Goal: Book appointment/travel/reservation

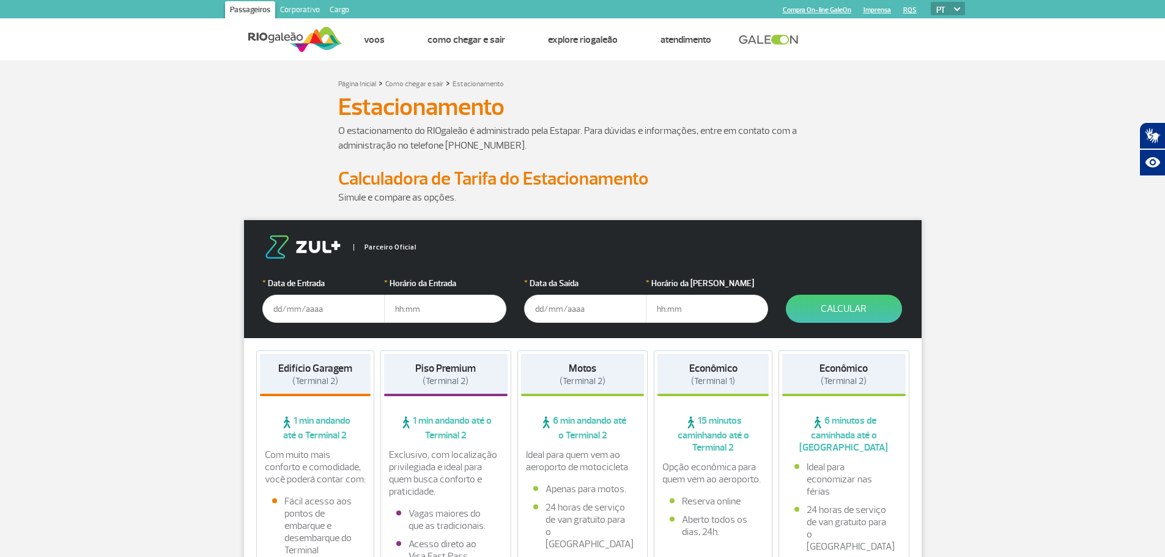
drag, startPoint x: 321, startPoint y: 322, endPoint x: 317, endPoint y: 317, distance: 6.5
click at [320, 322] on input "text" at bounding box center [323, 309] width 122 height 28
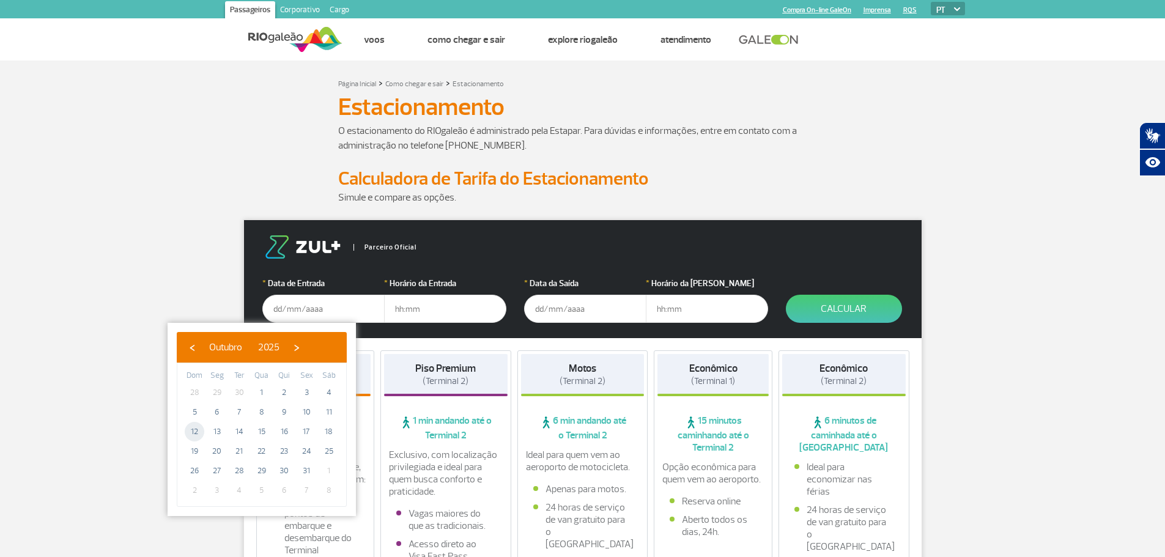
click at [190, 436] on span "12" at bounding box center [195, 432] width 20 height 20
type input "12/10/2025"
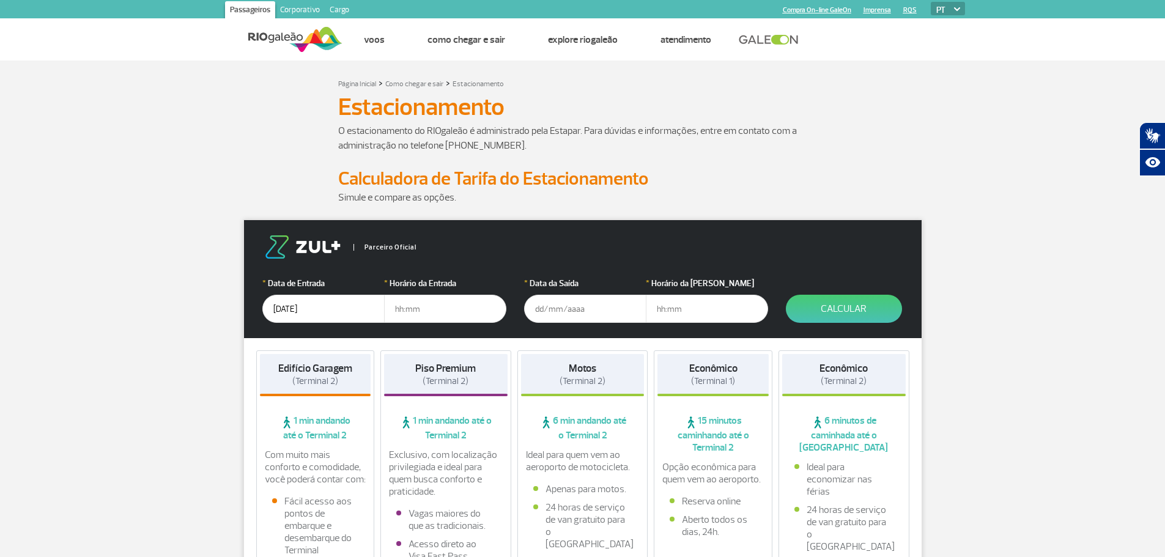
click at [437, 298] on input "text" at bounding box center [445, 309] width 122 height 28
click at [484, 307] on input "text" at bounding box center [445, 309] width 122 height 28
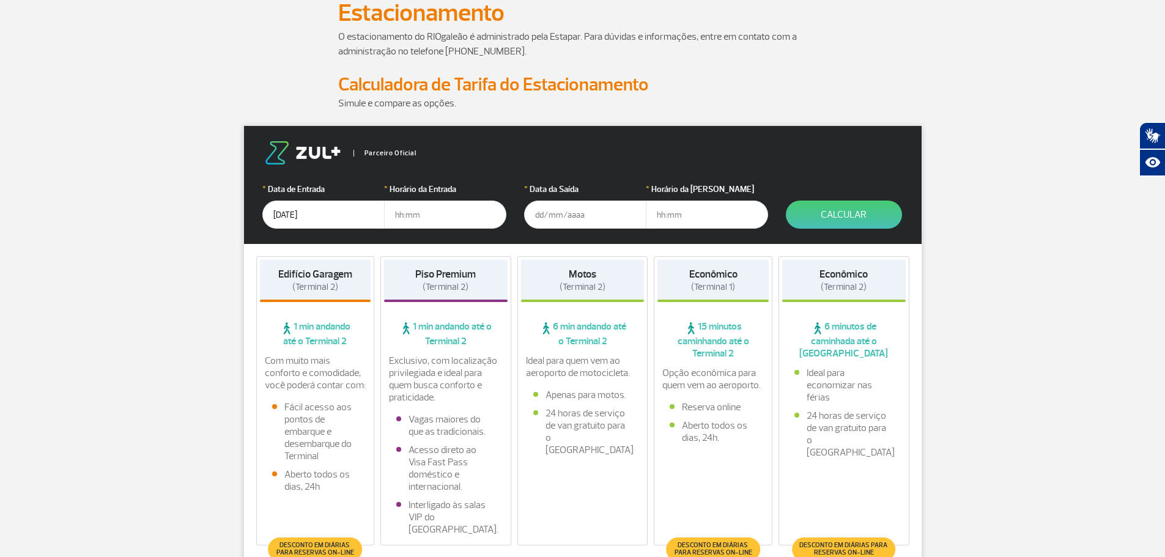
scroll to position [122, 0]
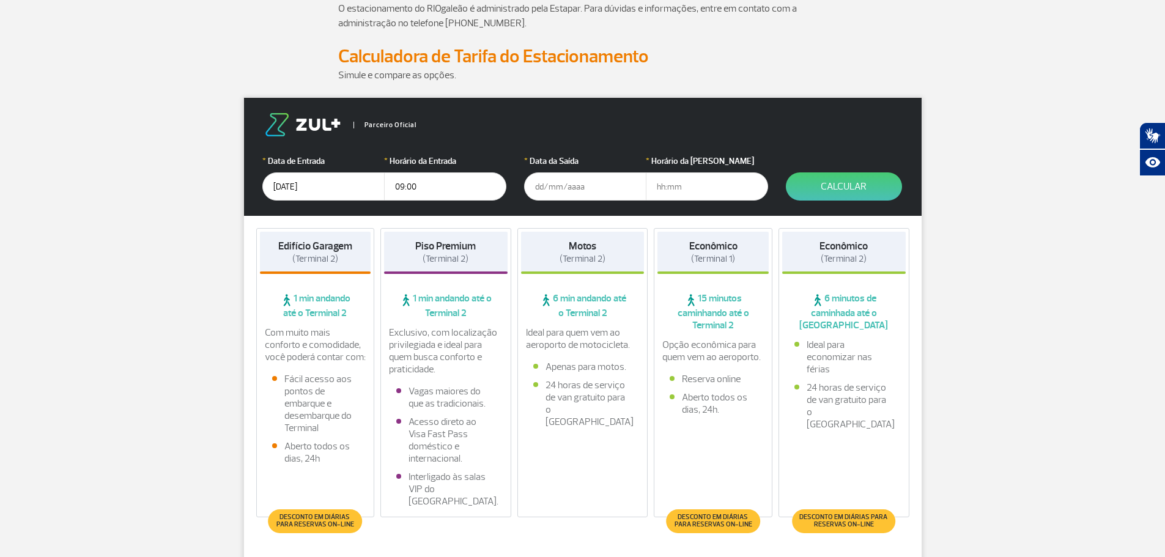
type input "09:00"
click at [577, 186] on input "text" at bounding box center [585, 186] width 122 height 28
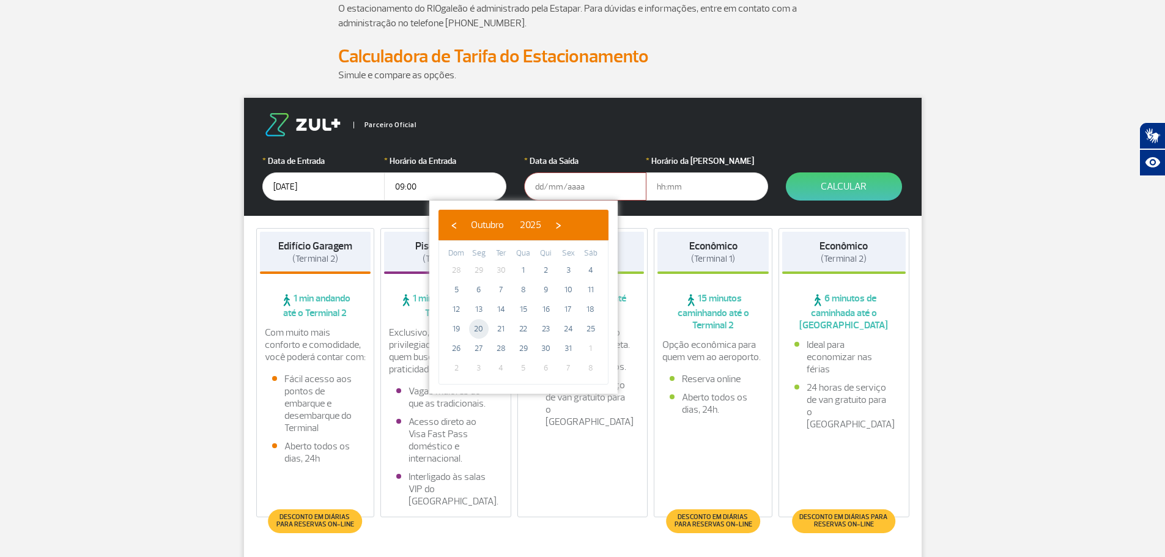
click at [481, 323] on span "20" at bounding box center [479, 329] width 20 height 20
type input "20/10/2025"
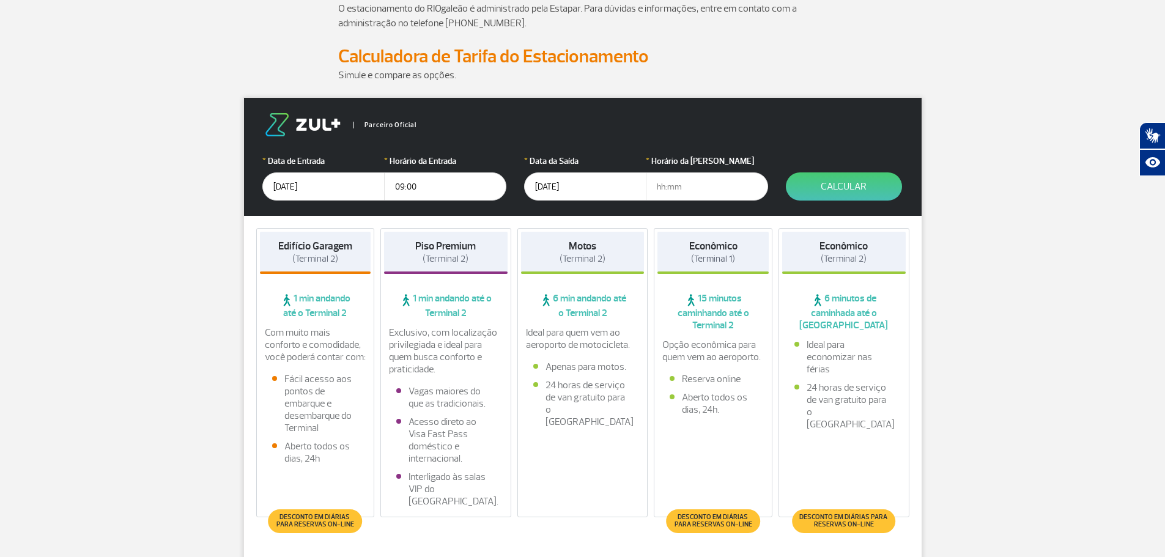
click at [702, 186] on input "text" at bounding box center [707, 186] width 122 height 28
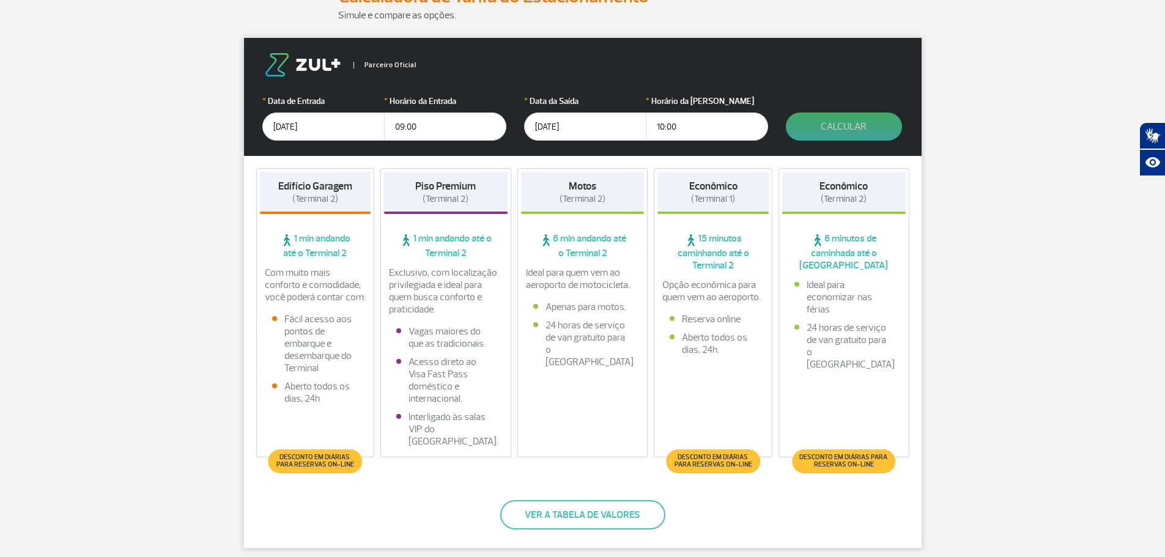
scroll to position [183, 0]
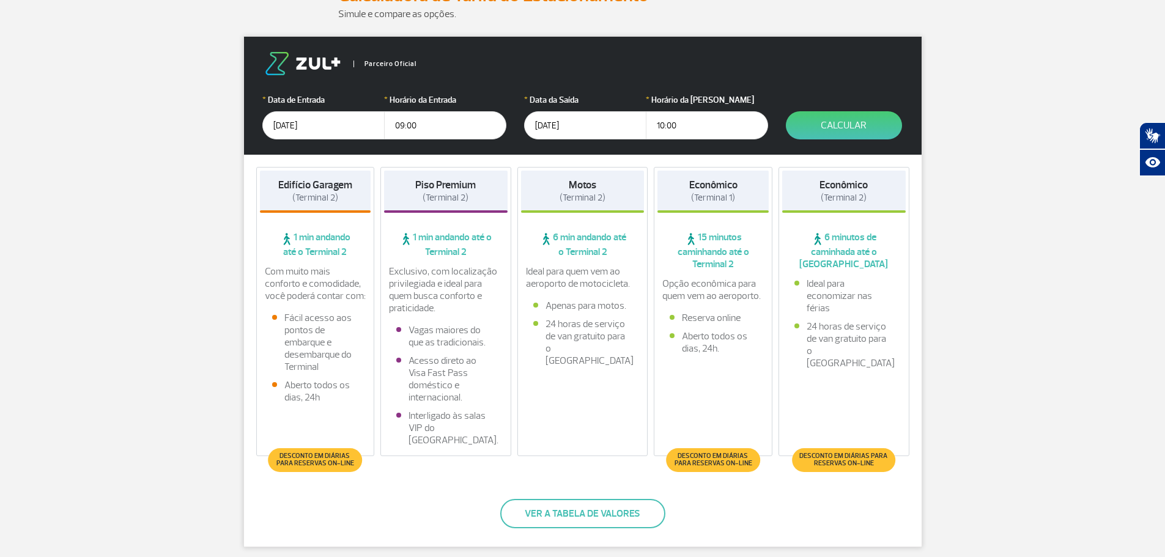
type input "10:00"
drag, startPoint x: 831, startPoint y: 108, endPoint x: 821, endPoint y: 125, distance: 19.5
click at [828, 112] on form "Parceiro Oficial * Data de Entrada 12/10/2025 * Horário da Entrada 09:00 * Data…" at bounding box center [582, 96] width 677 height 118
click at [821, 125] on button "Calcular" at bounding box center [844, 125] width 116 height 28
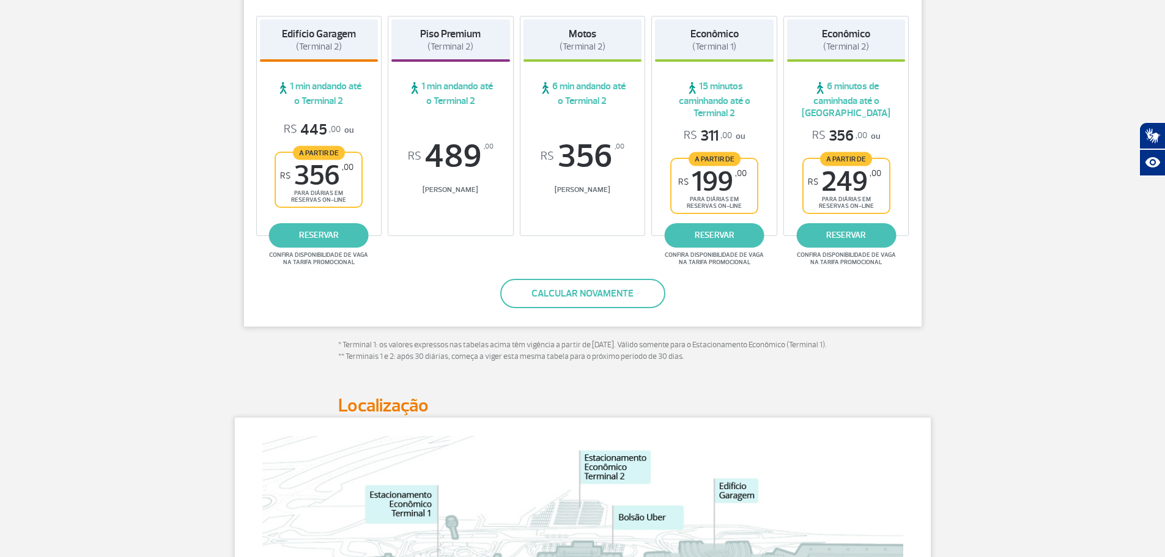
scroll to position [61, 0]
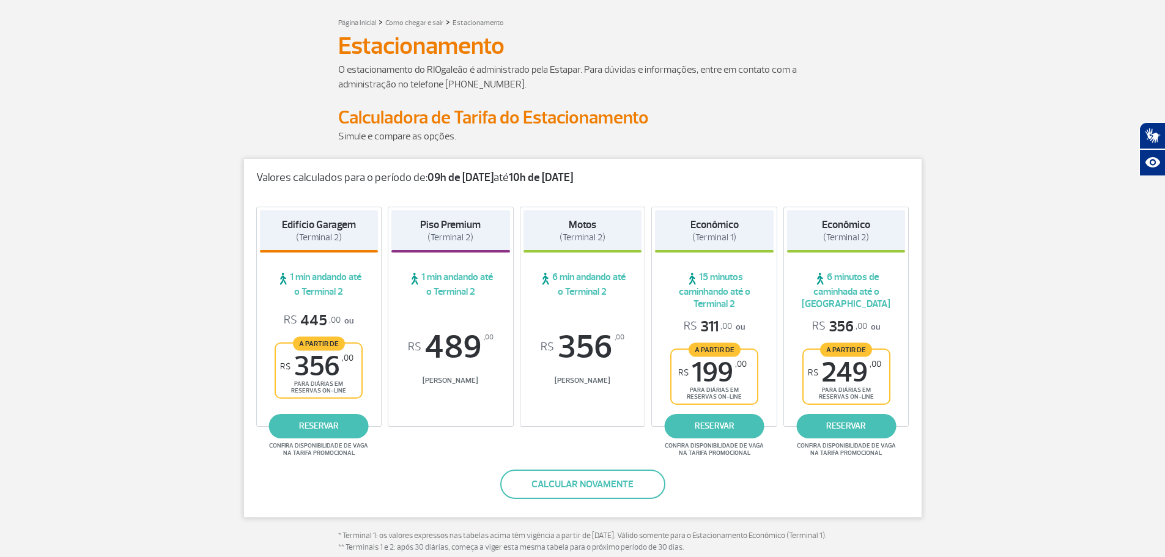
click at [292, 366] on span "R$ 356 ,00" at bounding box center [316, 367] width 73 height 28
drag, startPoint x: 297, startPoint y: 320, endPoint x: 326, endPoint y: 314, distance: 30.0
click at [326, 314] on span "R$ 445 ,00" at bounding box center [312, 320] width 57 height 19
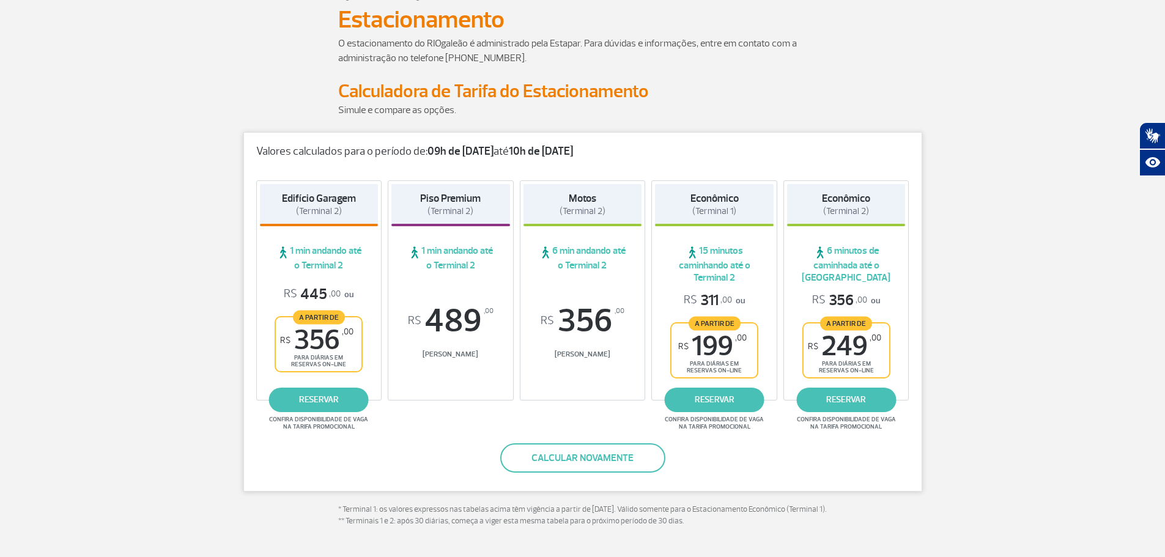
scroll to position [122, 0]
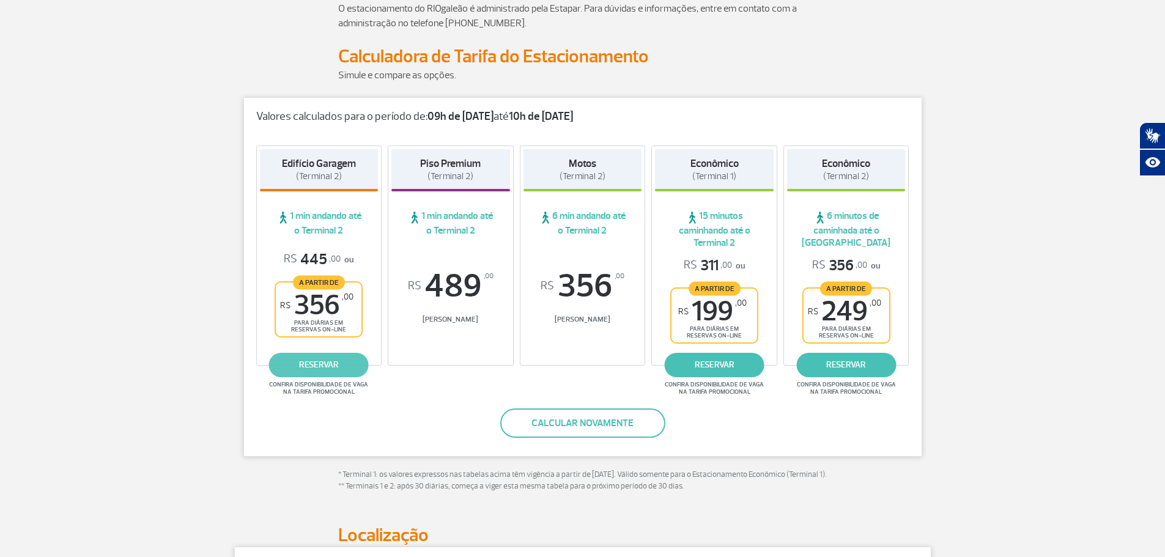
click at [350, 372] on link "reservar" at bounding box center [319, 365] width 100 height 24
click at [300, 363] on link "reservar" at bounding box center [319, 365] width 100 height 24
